Goal: Task Accomplishment & Management: Complete application form

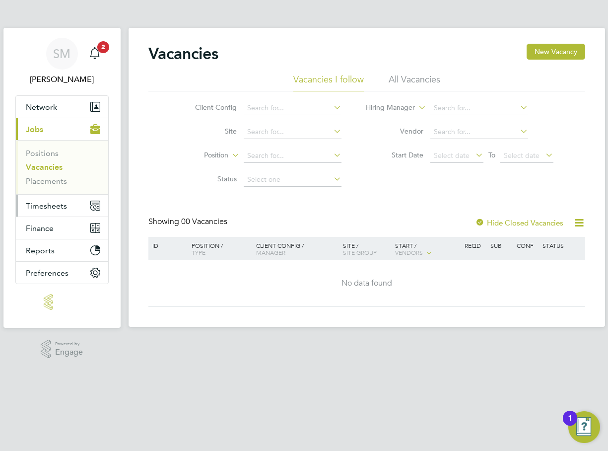
click at [55, 203] on span "Timesheets" at bounding box center [46, 205] width 41 height 9
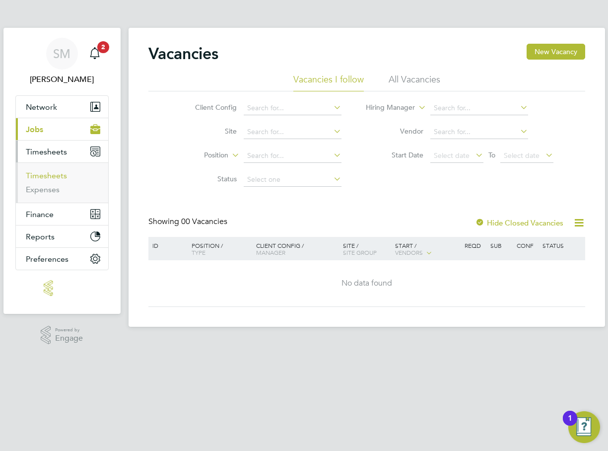
click at [53, 172] on link "Timesheets" at bounding box center [46, 175] width 41 height 9
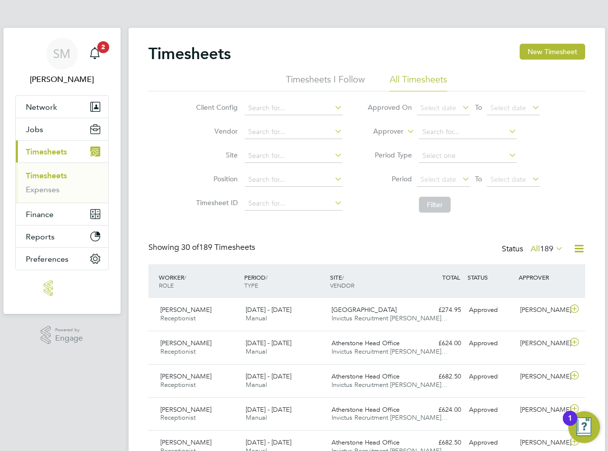
drag, startPoint x: 546, startPoint y: 51, endPoint x: 532, endPoint y: 60, distance: 16.4
click at [546, 52] on button "New Timesheet" at bounding box center [553, 52] width 66 height 16
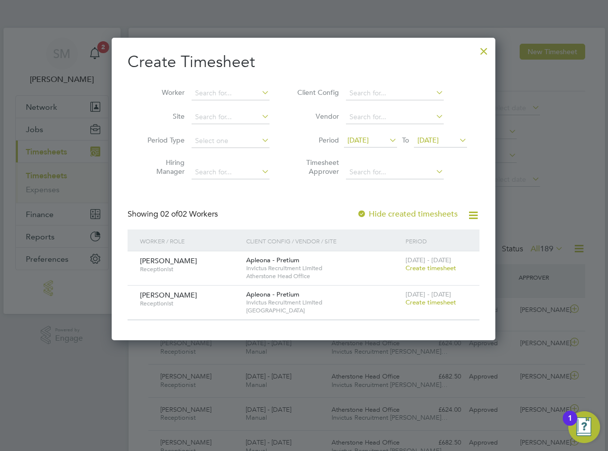
click at [490, 51] on div at bounding box center [484, 49] width 18 height 18
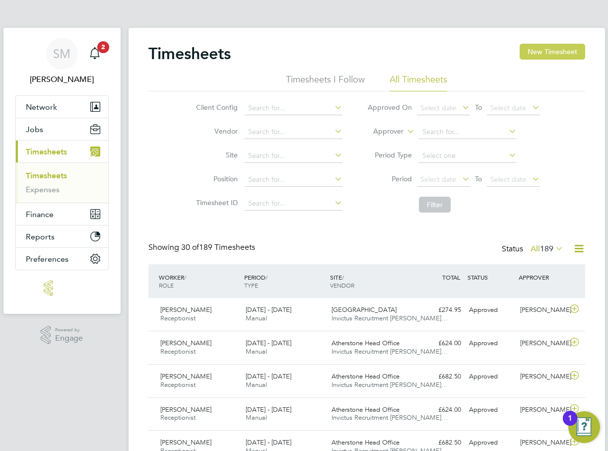
click at [542, 54] on button "New Timesheet" at bounding box center [553, 52] width 66 height 16
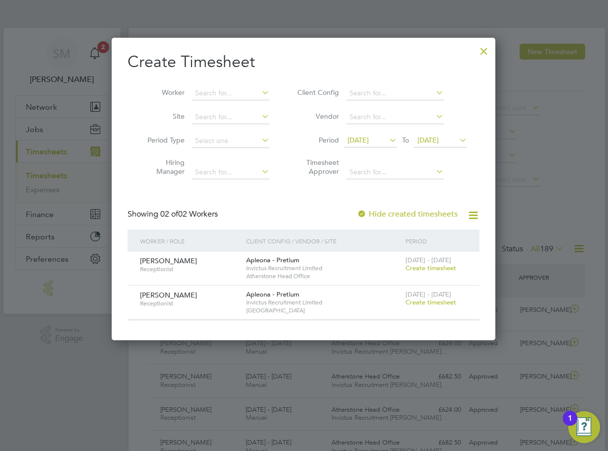
click at [442, 267] on span "Create timesheet" at bounding box center [431, 268] width 51 height 8
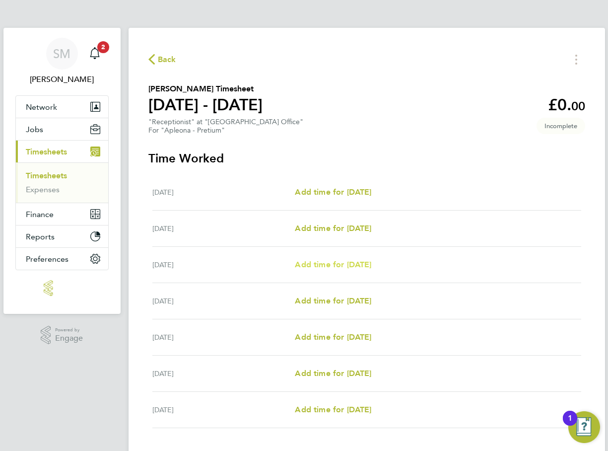
click at [319, 267] on span "Add time for Mon 18 Aug" at bounding box center [333, 264] width 76 height 9
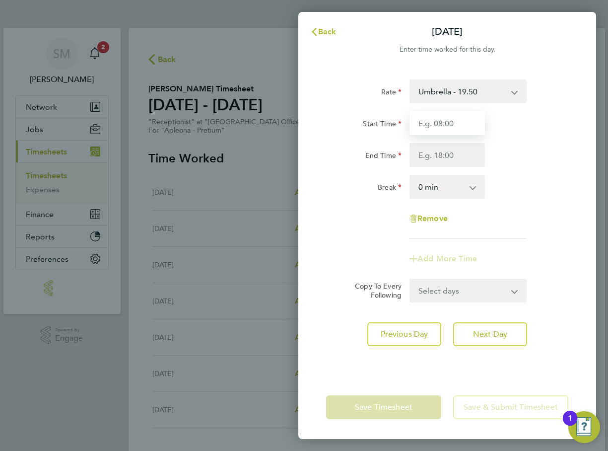
click at [440, 118] on input "Start Time" at bounding box center [447, 123] width 75 height 24
type input "09:00"
click at [433, 156] on input "End Time" at bounding box center [447, 155] width 75 height 24
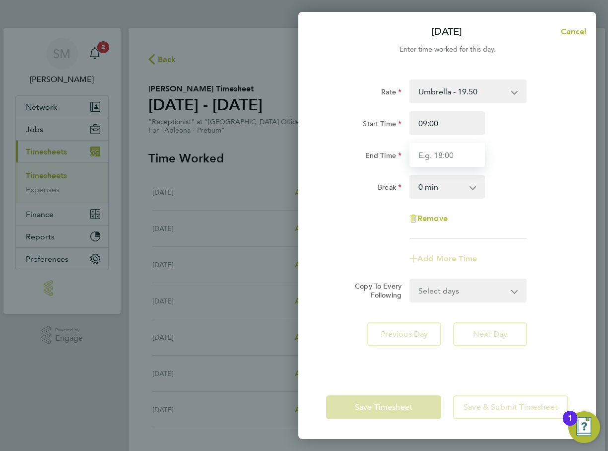
type input "17:00"
click at [443, 181] on select "0 min 15 min 30 min 45 min 60 min 75 min 90 min" at bounding box center [442, 187] width 62 height 22
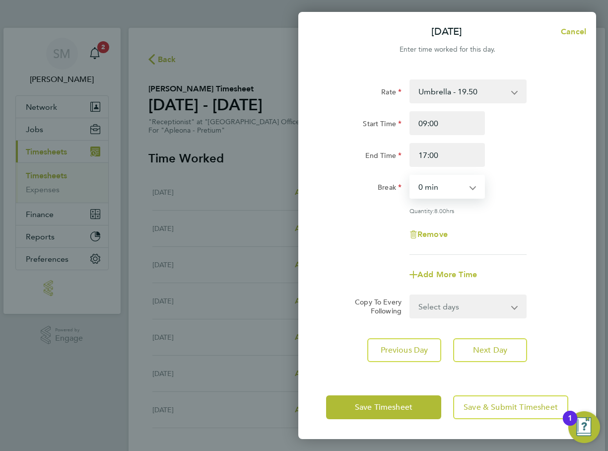
select select "60"
click at [411, 176] on select "0 min 15 min 30 min 45 min 60 min 75 min 90 min" at bounding box center [442, 187] width 62 height 22
click at [499, 197] on div "Break 0 min 15 min 30 min 45 min 60 min 75 min 90 min" at bounding box center [447, 187] width 250 height 24
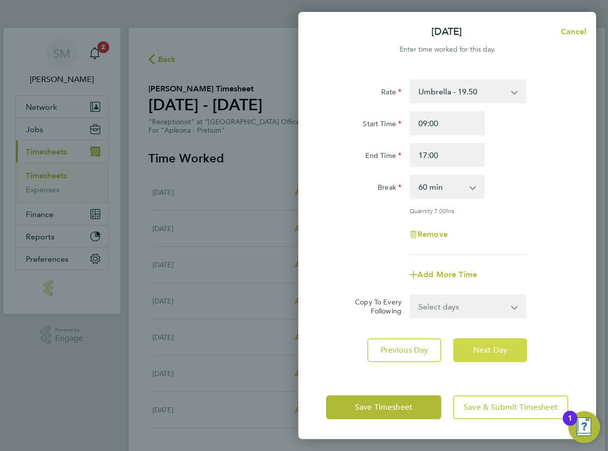
click at [507, 355] on button "Next Day" at bounding box center [490, 350] width 74 height 24
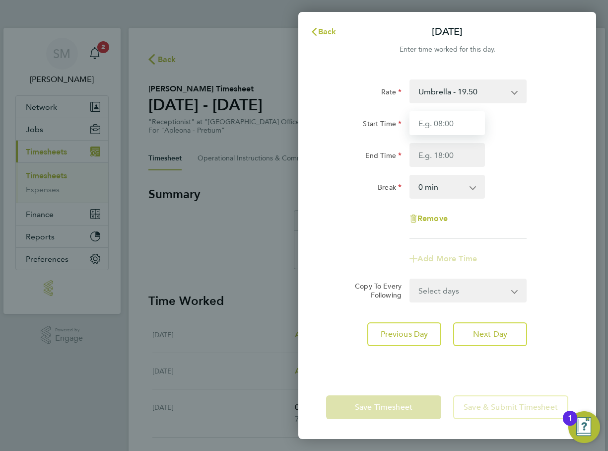
click at [443, 127] on input "Start Time" at bounding box center [447, 123] width 75 height 24
type input "09:00"
type input "17:00"
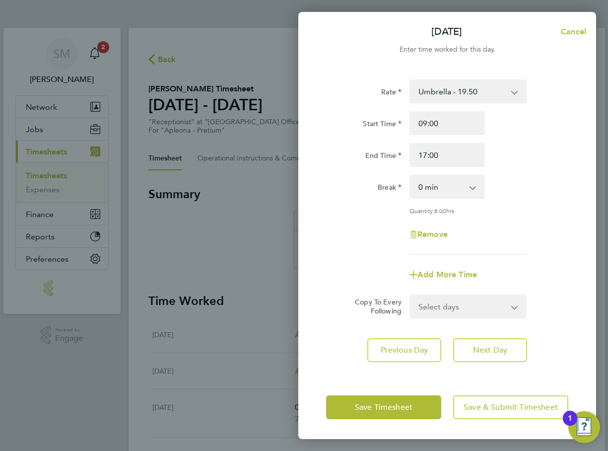
drag, startPoint x: 434, startPoint y: 183, endPoint x: 437, endPoint y: 198, distance: 14.8
click at [434, 184] on select "0 min 15 min 30 min 45 min 60 min 75 min 90 min" at bounding box center [442, 187] width 62 height 22
select select "60"
click at [411, 176] on select "0 min 15 min 30 min 45 min 60 min 75 min 90 min" at bounding box center [442, 187] width 62 height 22
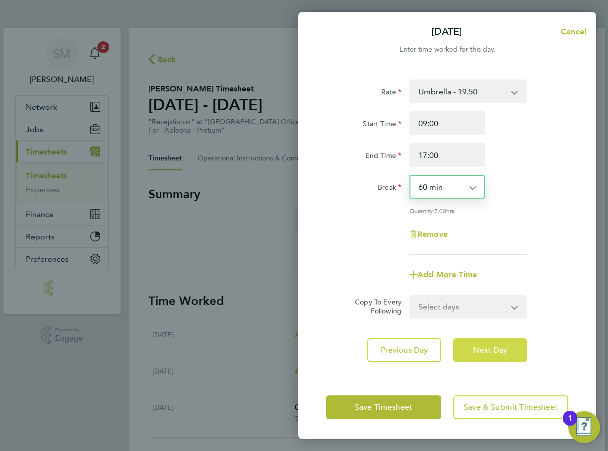
click at [487, 348] on span "Next Day" at bounding box center [490, 350] width 34 height 10
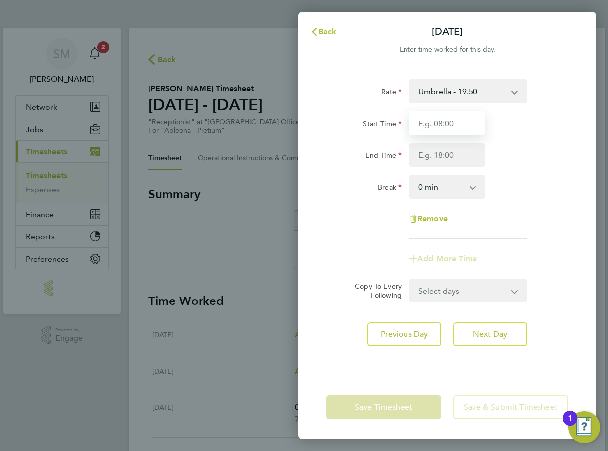
click at [448, 131] on input "Start Time" at bounding box center [447, 123] width 75 height 24
type input "09:00"
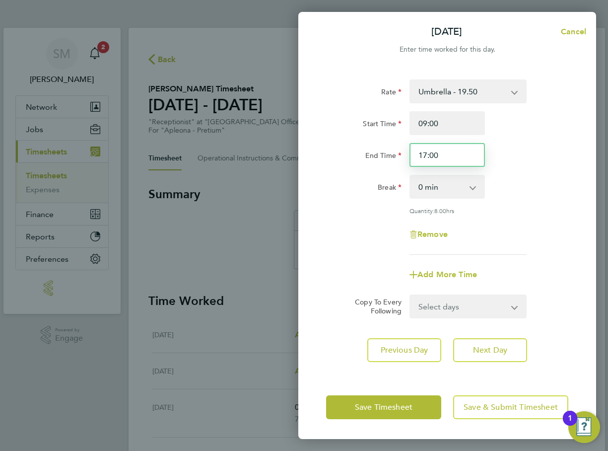
click at [444, 153] on input "17:00" at bounding box center [447, 155] width 75 height 24
click at [421, 154] on input "17:00" at bounding box center [447, 155] width 75 height 24
type input "14:00"
click at [541, 148] on div "End Time 14:00" at bounding box center [447, 155] width 250 height 24
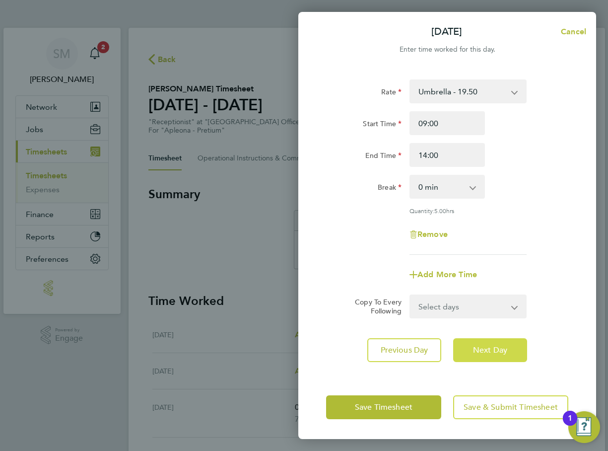
drag, startPoint x: 484, startPoint y: 354, endPoint x: 479, endPoint y: 356, distance: 5.2
click at [484, 354] on button "Next Day" at bounding box center [490, 350] width 74 height 24
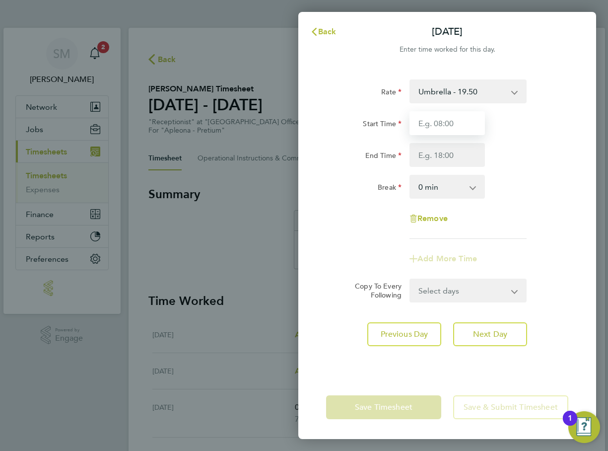
click at [455, 113] on input "Start Time" at bounding box center [447, 123] width 75 height 24
type input "09:00"
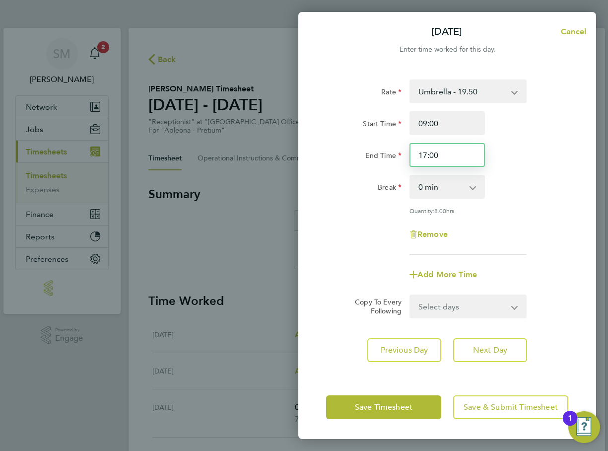
click at [428, 154] on input "17:00" at bounding box center [447, 155] width 75 height 24
type input "16:30"
click at [461, 183] on select "0 min 15 min 30 min 45 min 60 min 75 min 90 min" at bounding box center [442, 187] width 62 height 22
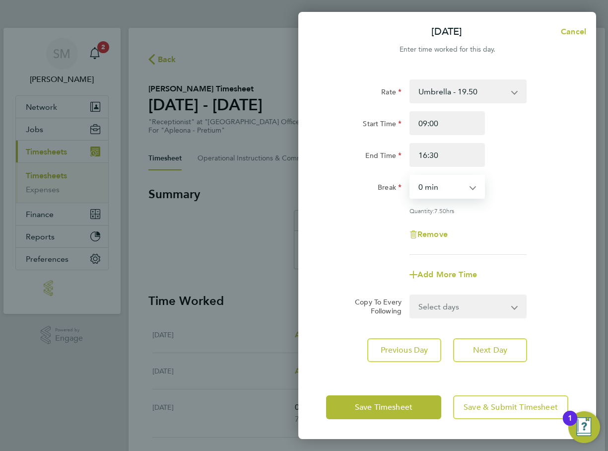
select select "30"
click at [411, 176] on select "0 min 15 min 30 min 45 min 60 min 75 min 90 min" at bounding box center [442, 187] width 62 height 22
click at [506, 214] on div "Rate Umbrella - 19.50 Start Time 09:00 End Time 16:30 Break 0 min 15 min 30 min…" at bounding box center [447, 166] width 242 height 175
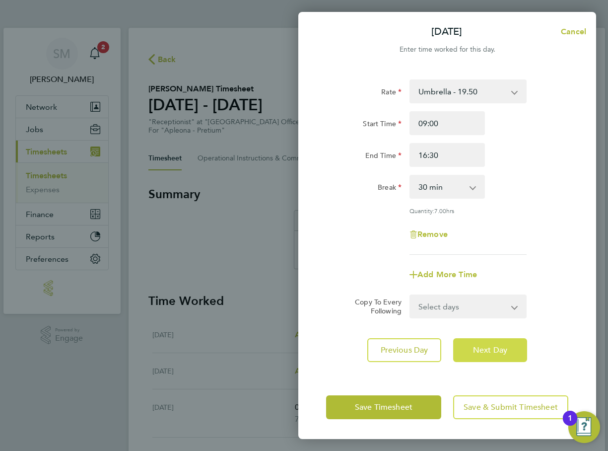
click at [484, 339] on button "Next Day" at bounding box center [490, 350] width 74 height 24
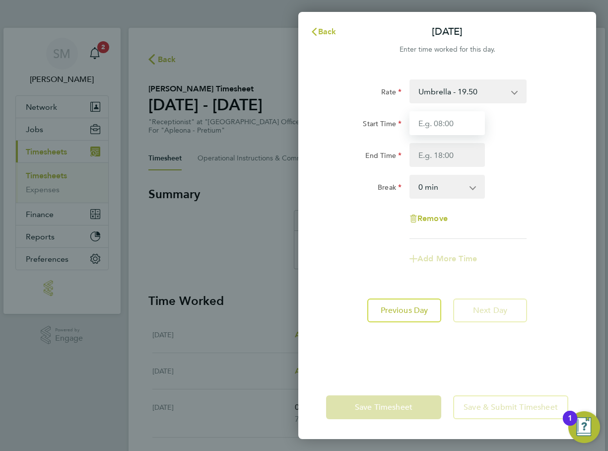
click at [438, 121] on input "Start Time" at bounding box center [447, 123] width 75 height 24
type input "09:00"
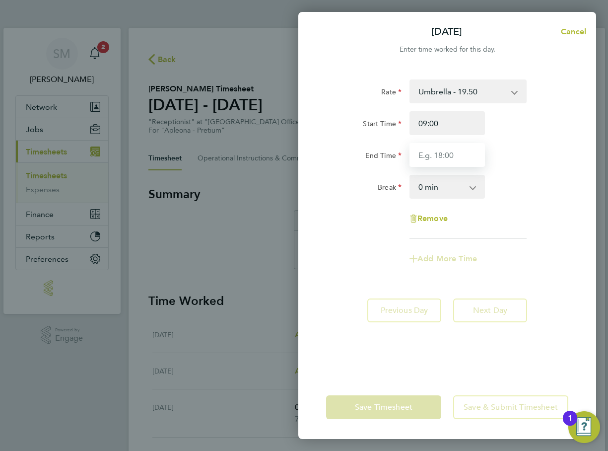
click at [443, 158] on input "End Time" at bounding box center [447, 155] width 75 height 24
type input "17:00"
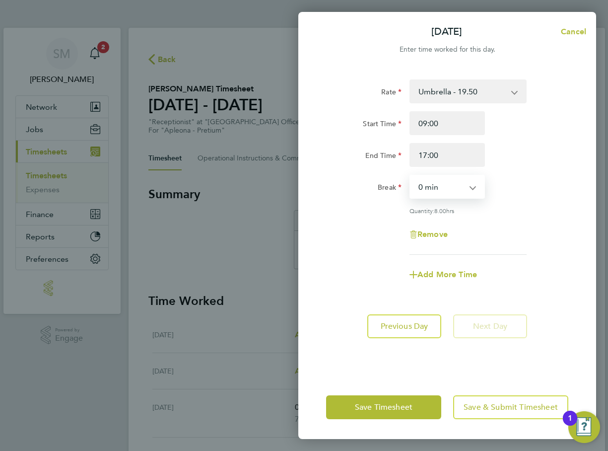
click at [453, 195] on select "0 min 15 min 30 min 45 min 60 min 75 min 90 min" at bounding box center [442, 187] width 62 height 22
select select "60"
click at [411, 176] on select "0 min 15 min 30 min 45 min 60 min 75 min 90 min" at bounding box center [442, 187] width 62 height 22
click at [499, 221] on div "Rate Umbrella - 19.50 Start Time 09:00 End Time 17:00 Break 0 min 15 min 30 min…" at bounding box center [447, 166] width 242 height 175
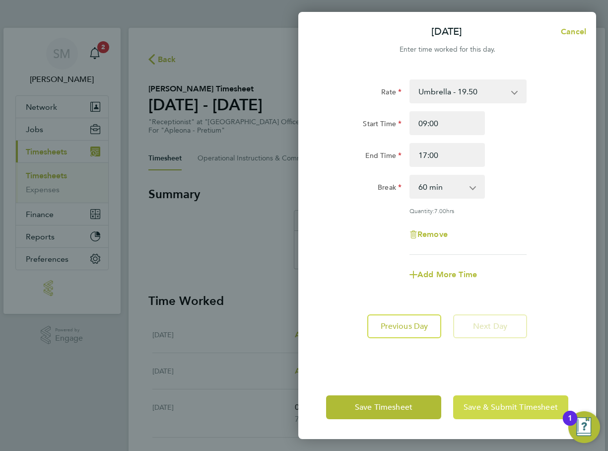
click at [489, 411] on span "Save & Submit Timesheet" at bounding box center [511, 407] width 94 height 10
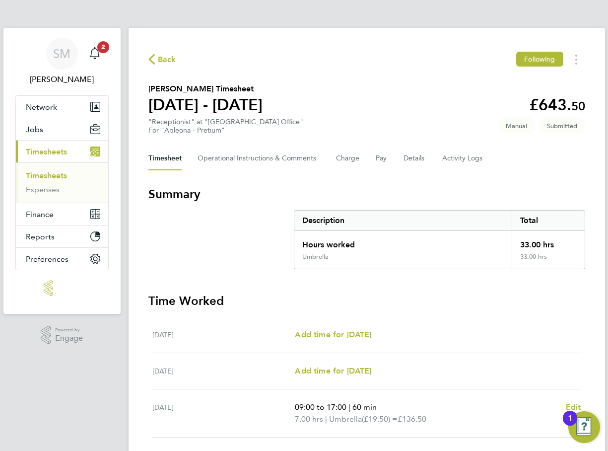
click at [510, 155] on div "Timesheet Operational Instructions & Comments Charge Pay Details Activity Logs" at bounding box center [366, 158] width 437 height 24
drag, startPoint x: 59, startPoint y: 174, endPoint x: 73, endPoint y: 177, distance: 14.7
click at [59, 174] on link "Timesheets" at bounding box center [46, 175] width 41 height 9
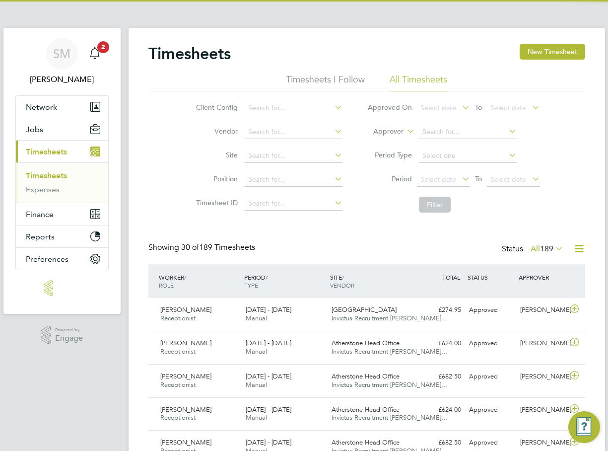
scroll to position [25, 86]
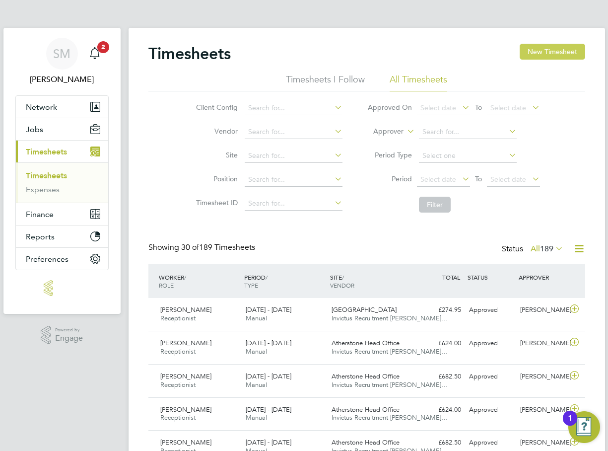
click at [532, 56] on button "New Timesheet" at bounding box center [553, 52] width 66 height 16
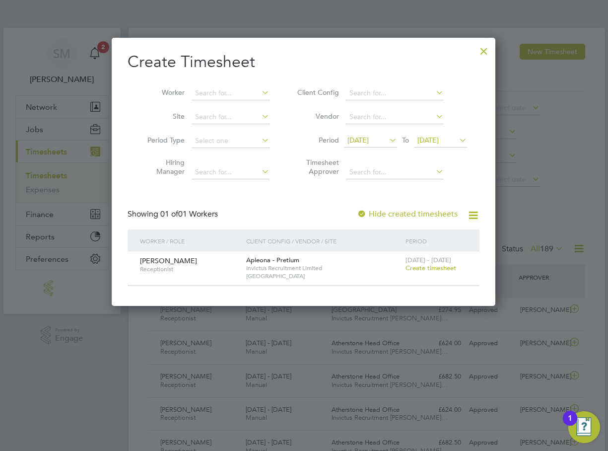
click at [415, 268] on span "Create timesheet" at bounding box center [431, 268] width 51 height 8
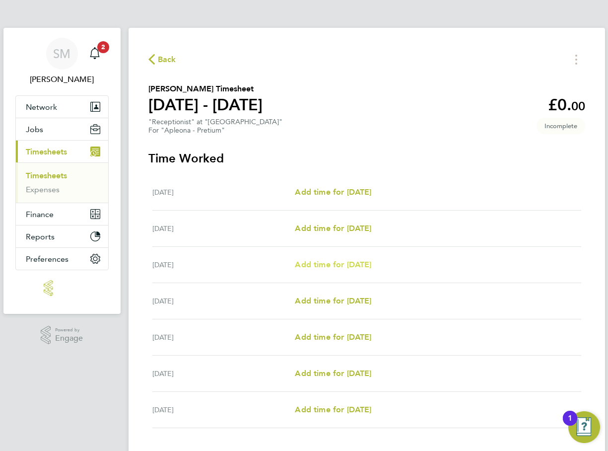
click at [330, 264] on span "Add time for Mon 18 Aug" at bounding box center [333, 264] width 76 height 9
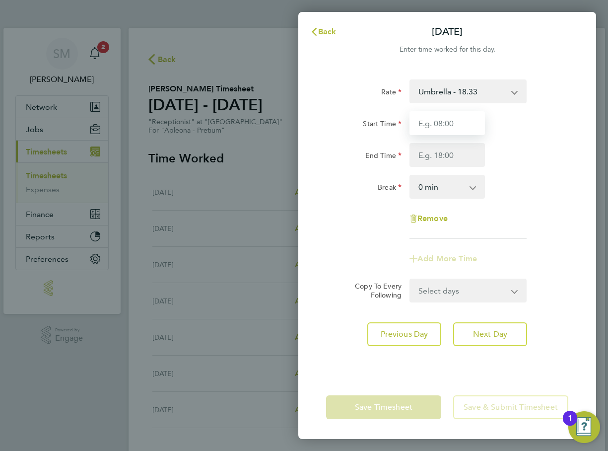
click at [444, 124] on input "Start Time" at bounding box center [447, 123] width 75 height 24
type input "08:30"
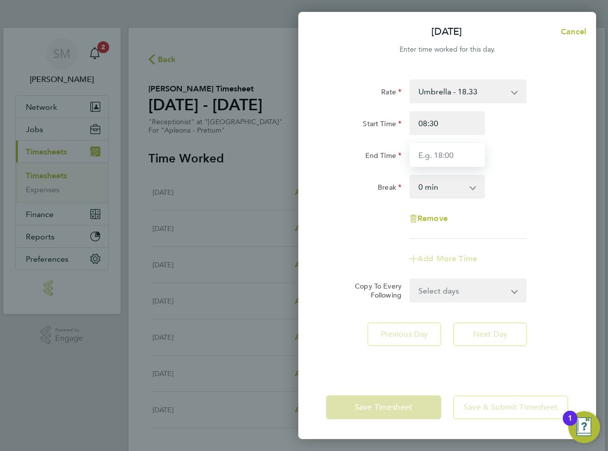
click at [441, 156] on input "End Time" at bounding box center [447, 155] width 75 height 24
type input "13:30"
click at [519, 197] on div "Break 0 min 15 min 30 min 45 min 60 min 75 min 90 min" at bounding box center [447, 187] width 250 height 24
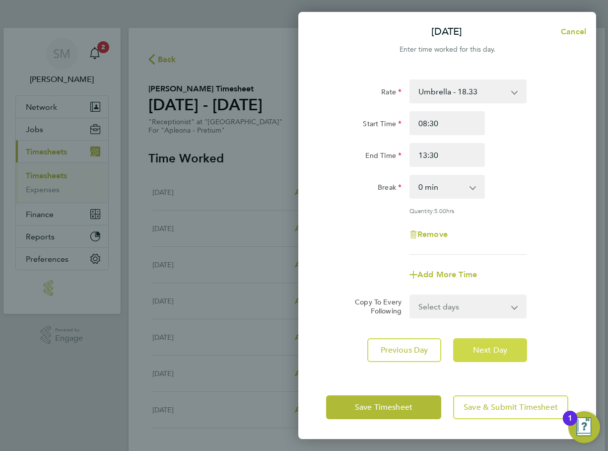
click at [499, 354] on button "Next Day" at bounding box center [490, 350] width 74 height 24
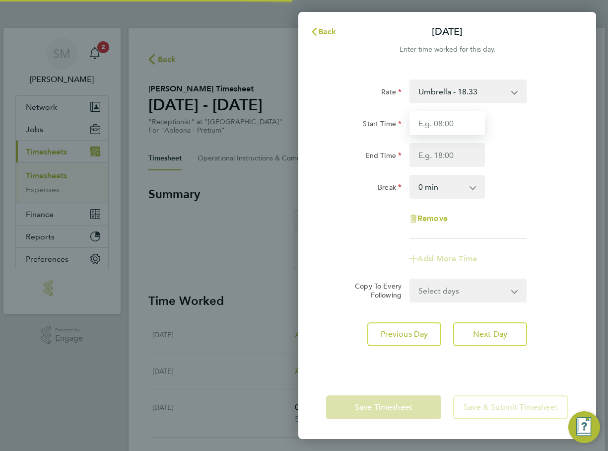
click at [442, 126] on input "Start Time" at bounding box center [447, 123] width 75 height 24
type input "08:30"
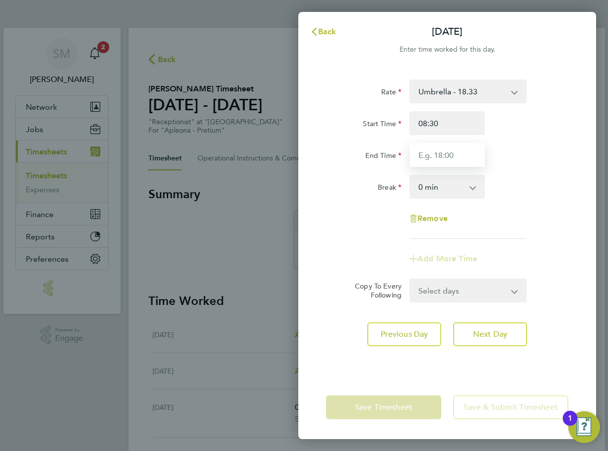
type input "13:30"
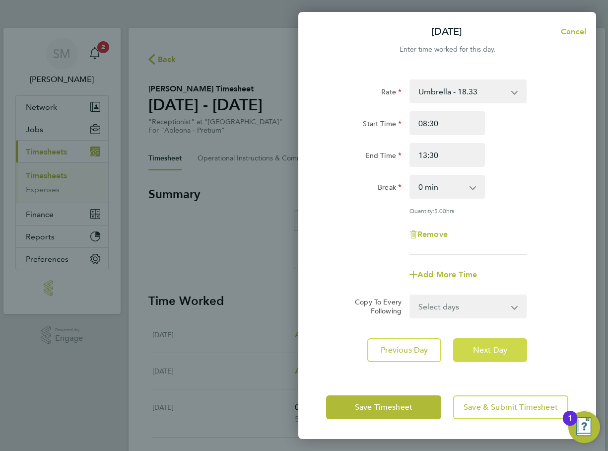
click at [497, 350] on span "Next Day" at bounding box center [490, 350] width 34 height 10
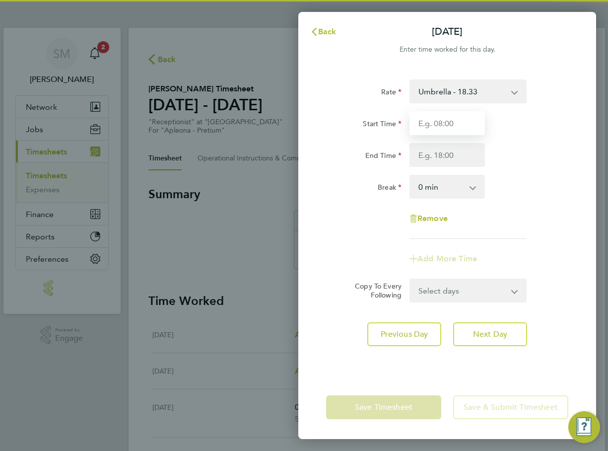
click at [438, 126] on input "Start Time" at bounding box center [447, 123] width 75 height 24
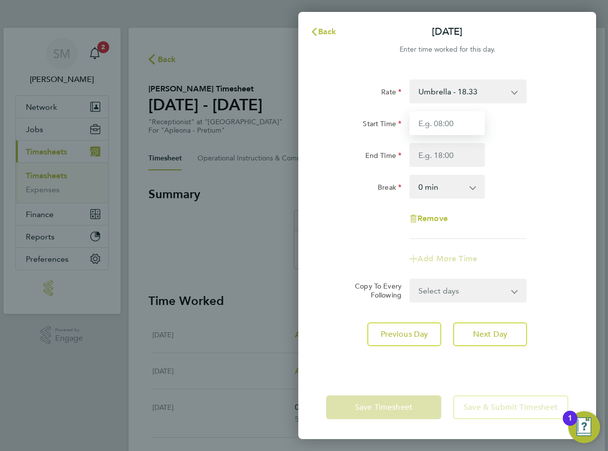
type input "08:30"
type input "13:30"
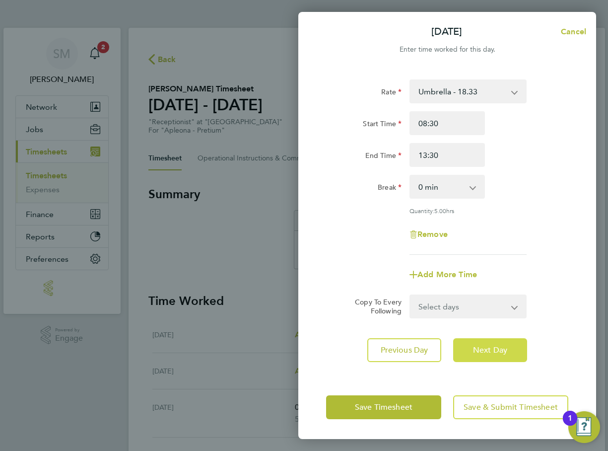
click at [485, 350] on span "Next Day" at bounding box center [490, 350] width 34 height 10
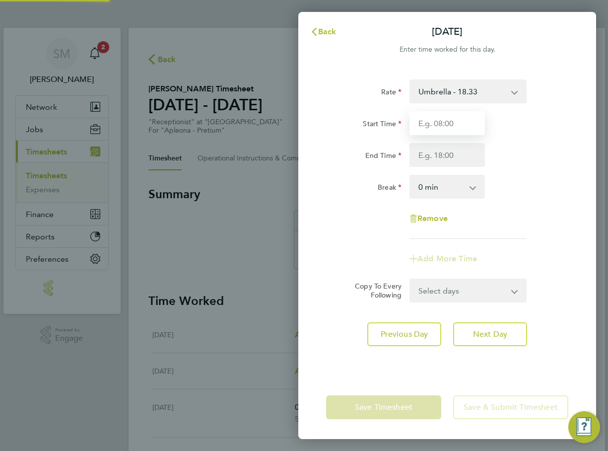
drag, startPoint x: 446, startPoint y: 149, endPoint x: 433, endPoint y: 126, distance: 26.0
click at [433, 120] on input "Start Time" at bounding box center [447, 123] width 75 height 24
type input "08:30"
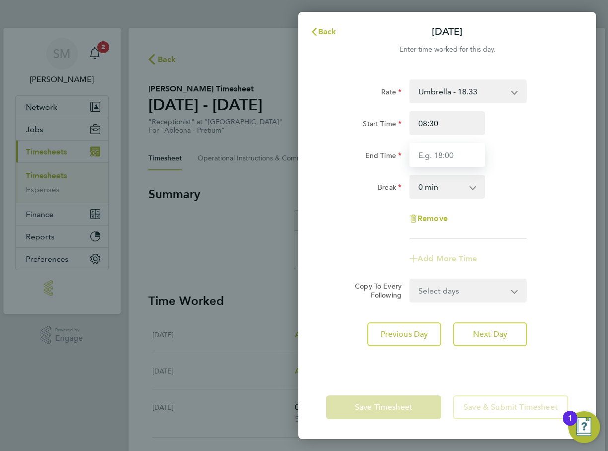
type input "13:30"
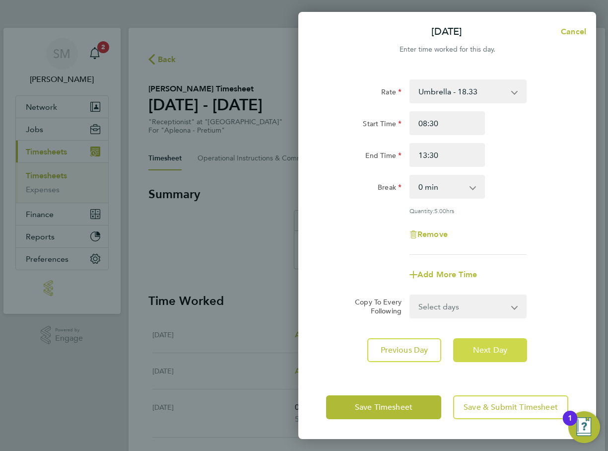
click at [477, 349] on span "Next Day" at bounding box center [490, 350] width 34 height 10
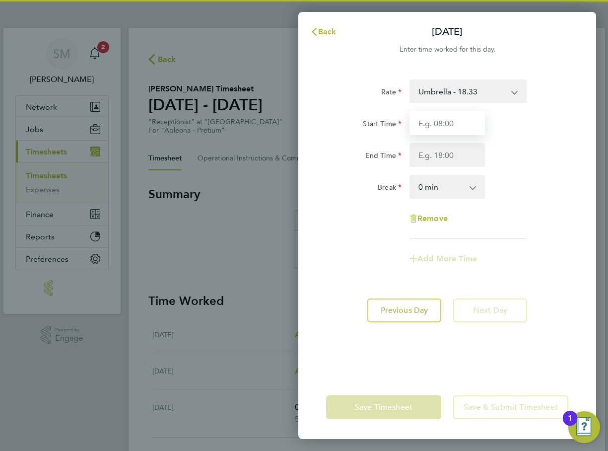
drag, startPoint x: 443, startPoint y: 138, endPoint x: 441, endPoint y: 129, distance: 8.7
click at [442, 126] on input "Start Time" at bounding box center [447, 123] width 75 height 24
type input "08:30"
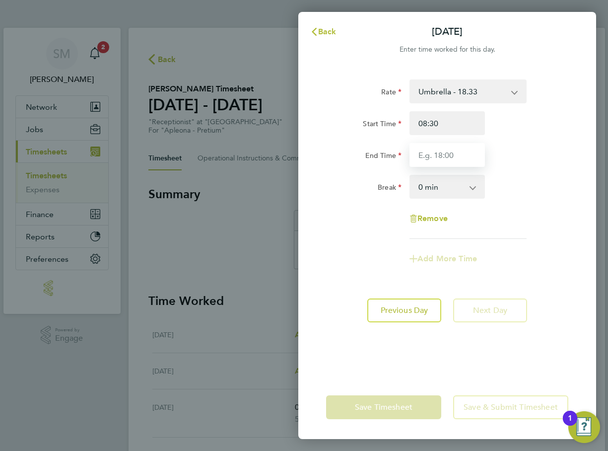
click at [444, 159] on input "End Time" at bounding box center [447, 155] width 75 height 24
type input "13:30"
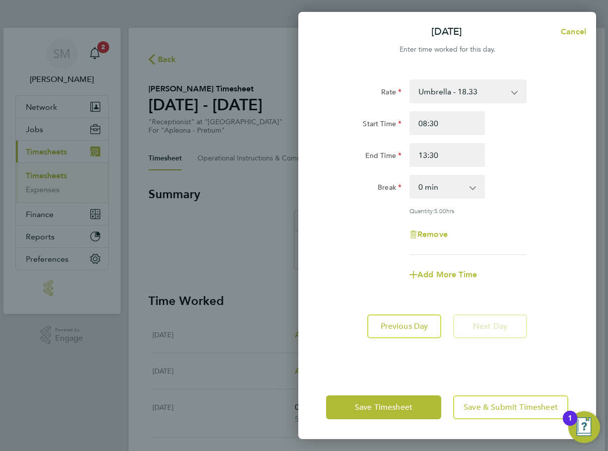
click at [504, 136] on div "Start Time 08:30 End Time 13:30" at bounding box center [447, 139] width 250 height 56
click at [490, 410] on span "Save & Submit Timesheet" at bounding box center [511, 407] width 94 height 10
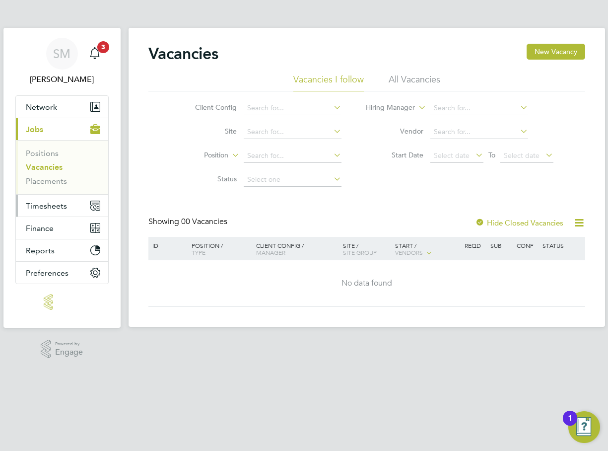
click at [63, 200] on button "Timesheets" at bounding box center [62, 206] width 92 height 22
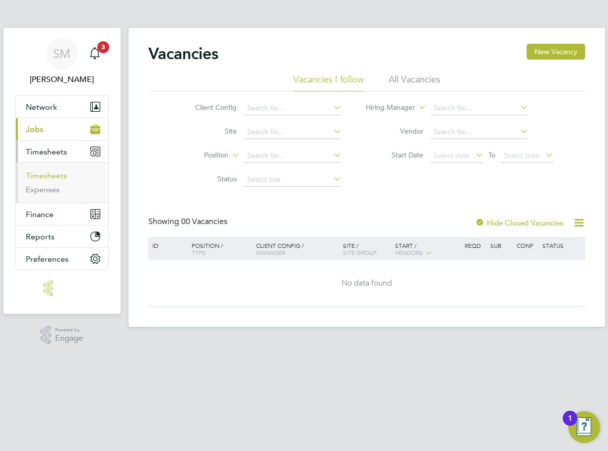
click at [60, 177] on link "Timesheets" at bounding box center [46, 175] width 41 height 9
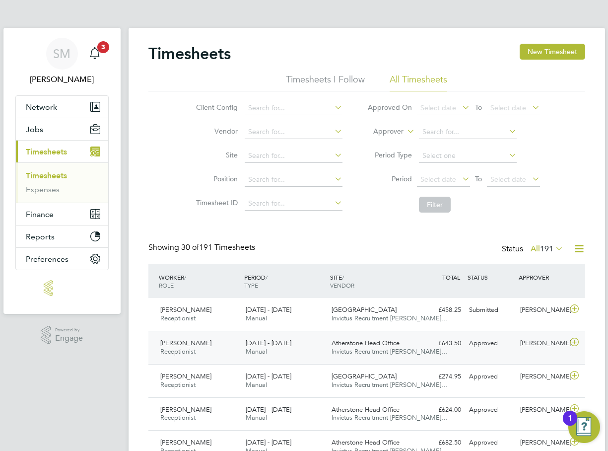
click at [575, 346] on icon at bounding box center [575, 342] width 12 height 8
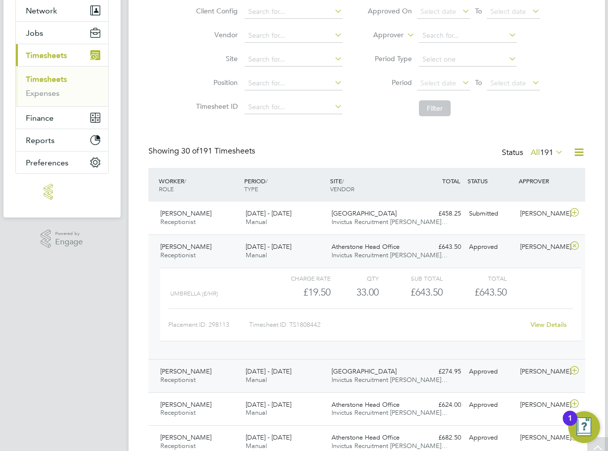
scroll to position [99, 0]
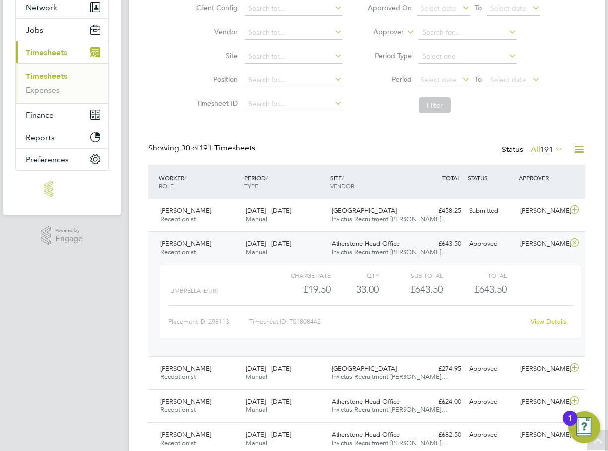
click at [554, 323] on link "View Details" at bounding box center [549, 321] width 36 height 8
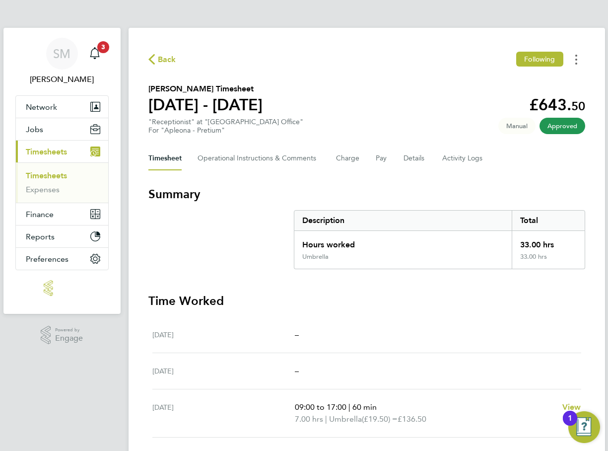
click at [575, 55] on icon "Timesheets Menu" at bounding box center [576, 60] width 2 height 10
click at [496, 85] on link "Download timesheet" at bounding box center [525, 81] width 119 height 20
